Goal: Check status: Check status

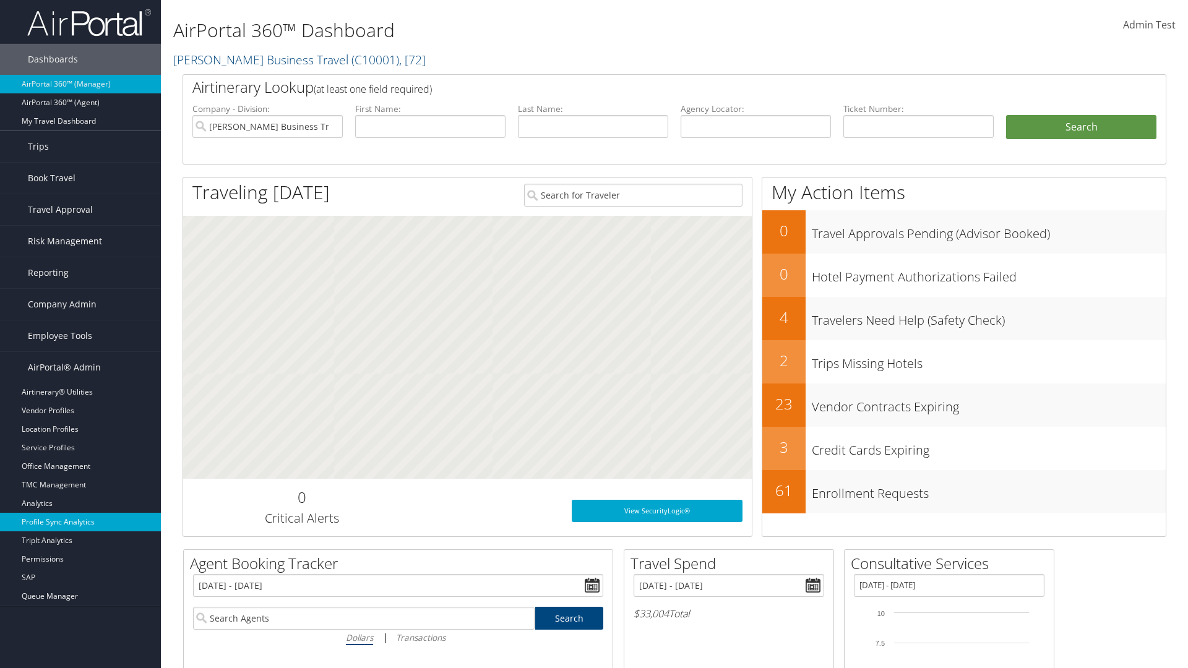
click at [80, 522] on link "Profile Sync Analytics" at bounding box center [80, 522] width 161 height 19
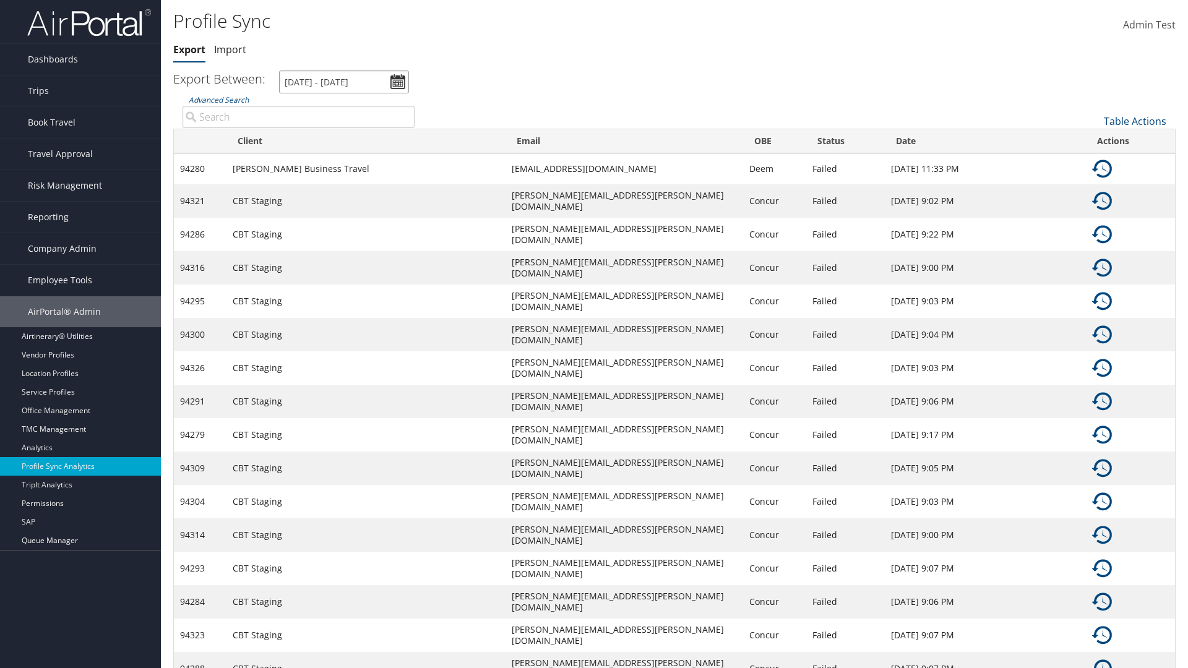
click at [344, 82] on input "[DATE] - [DATE]" at bounding box center [344, 82] width 130 height 23
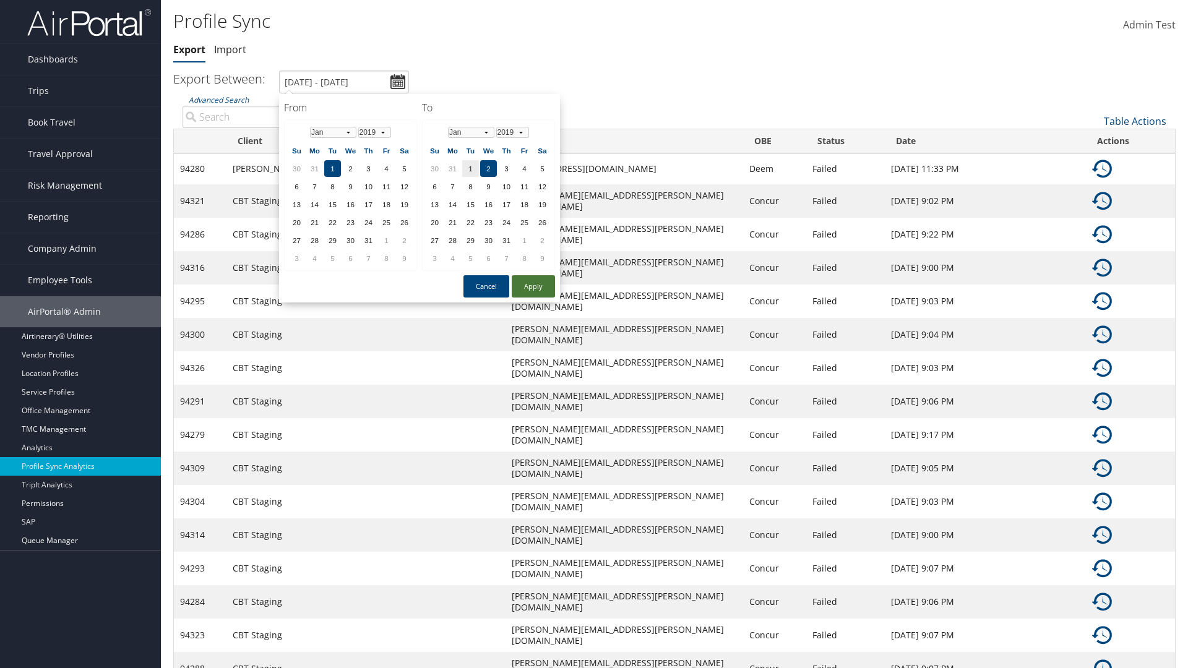
click at [533, 286] on button "Apply" at bounding box center [533, 286] width 43 height 22
type input "[DATE] - [DATE]"
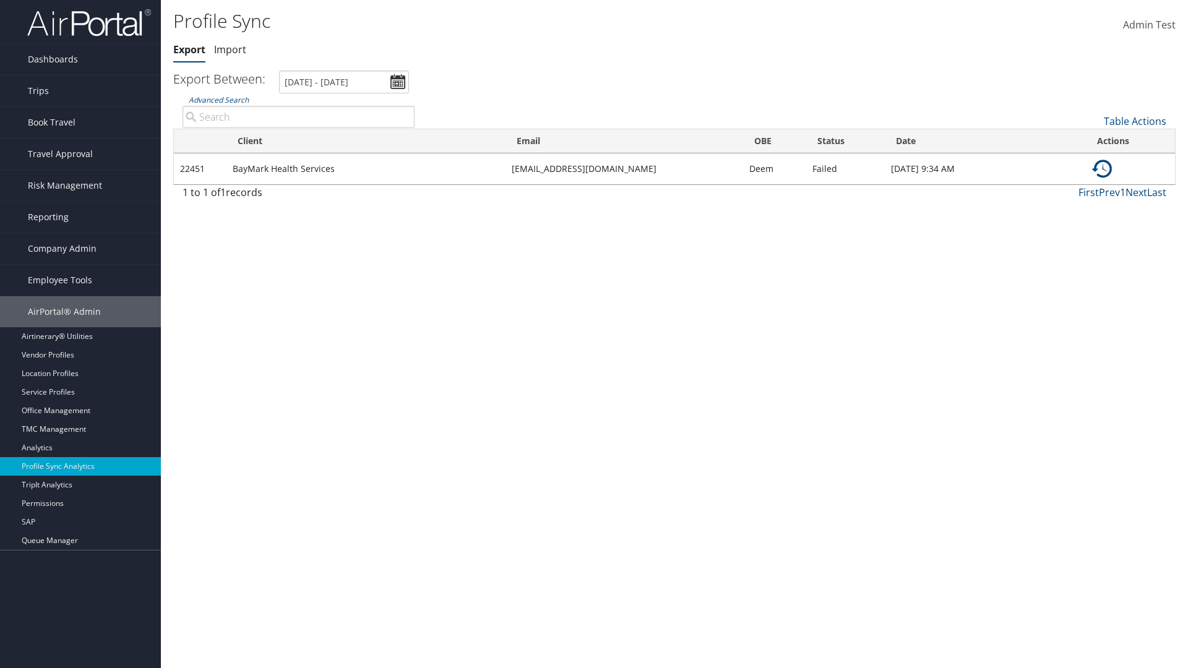
type input "BayMark Health Services"
